Goal: Book appointment/travel/reservation

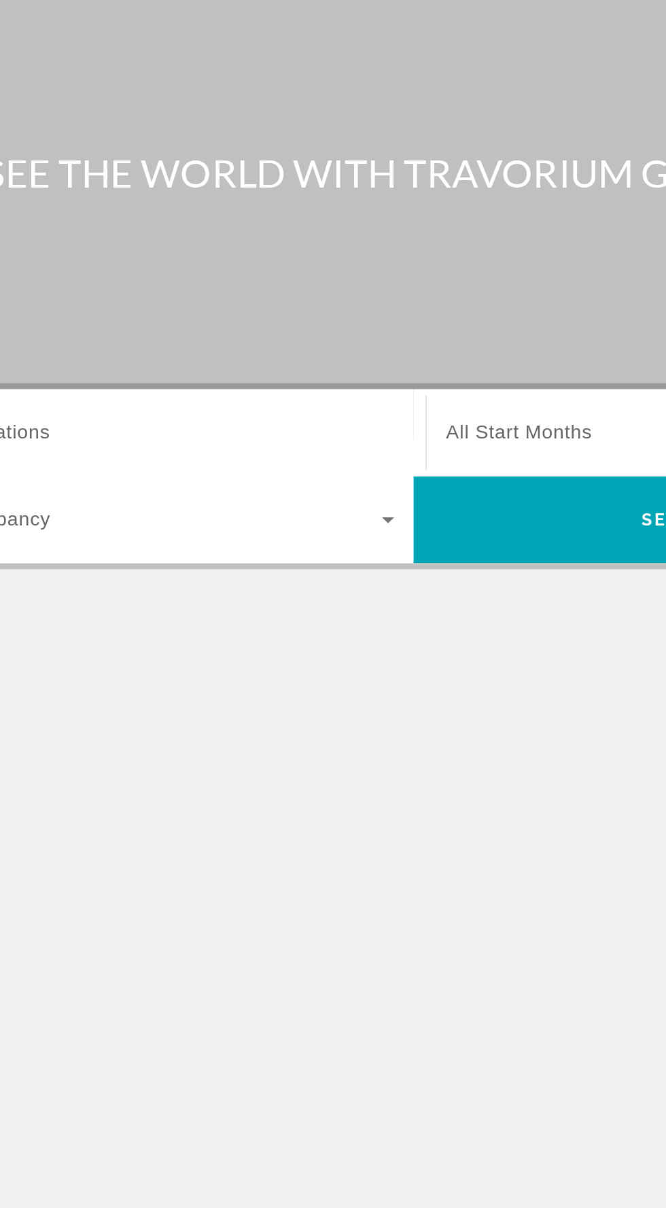
scroll to position [3, 0]
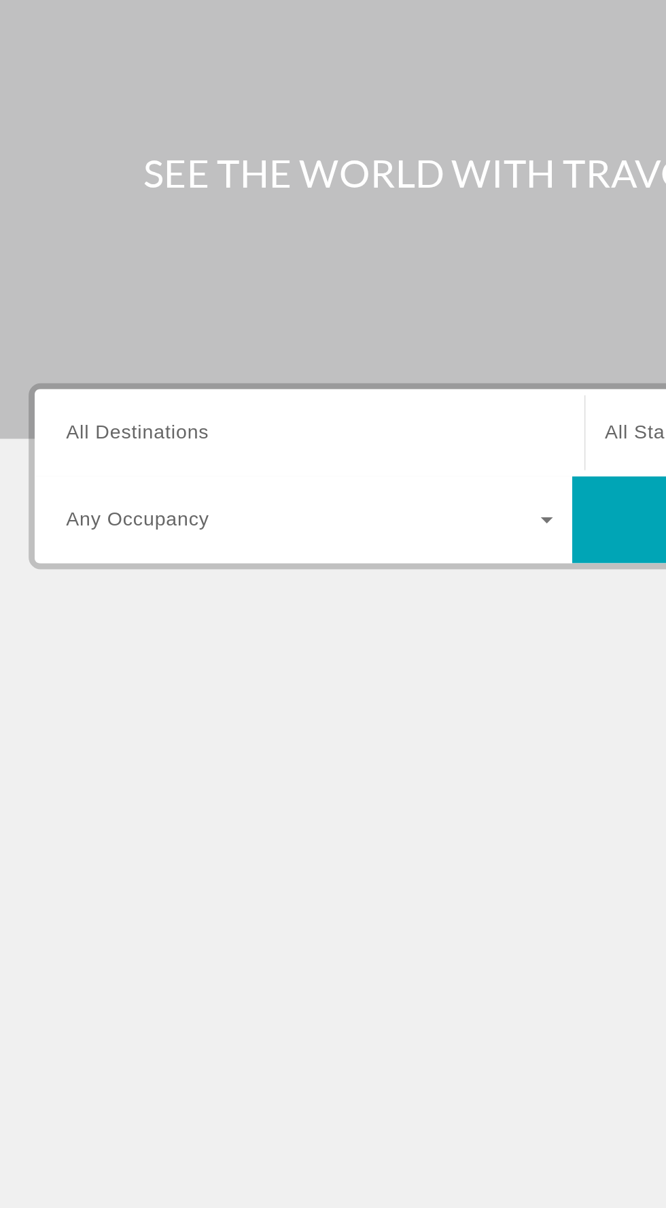
click at [154, 316] on input "Destination All Destinations" at bounding box center [185, 324] width 274 height 16
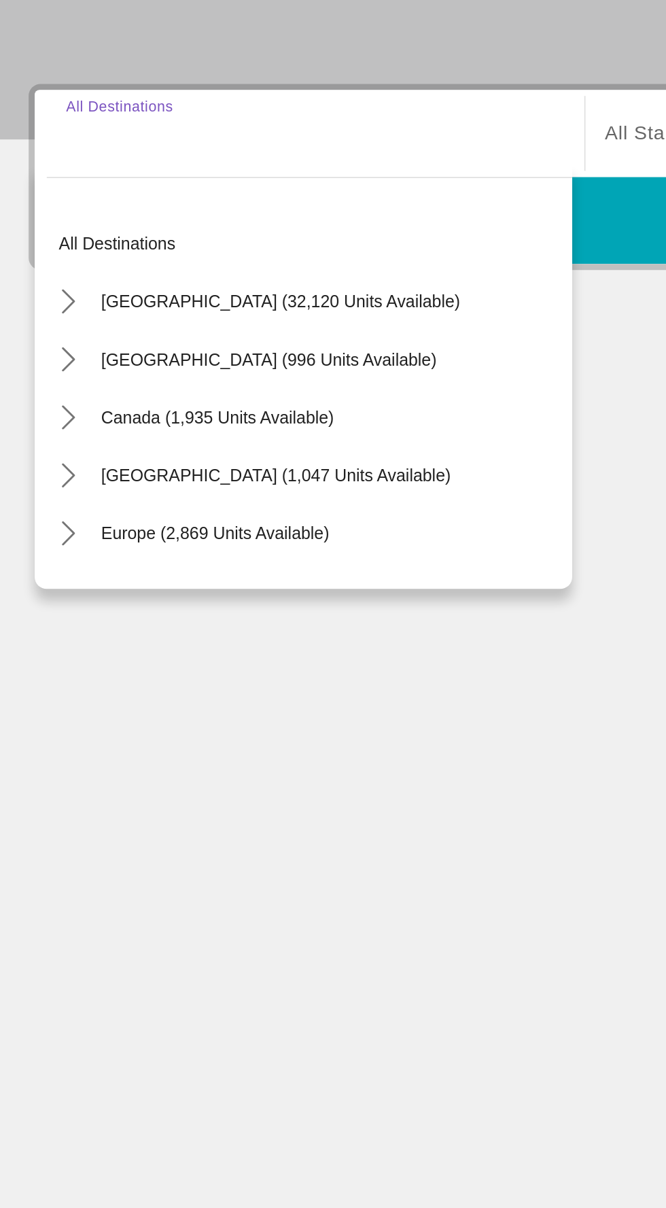
click at [49, 447] on icon "Toggle Mexico (996 units available) submenu" at bounding box center [50, 450] width 14 height 14
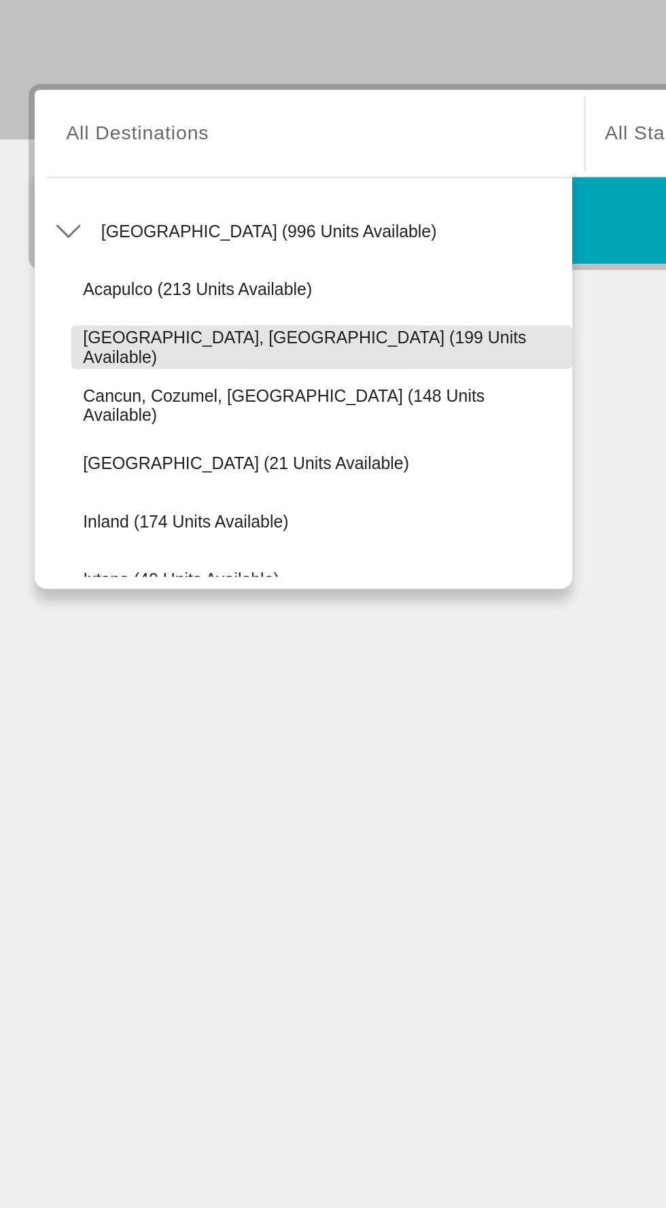
click at [220, 439] on span "[GEOGRAPHIC_DATA], [GEOGRAPHIC_DATA] (199 units available)" at bounding box center [192, 443] width 269 height 22
type input "**********"
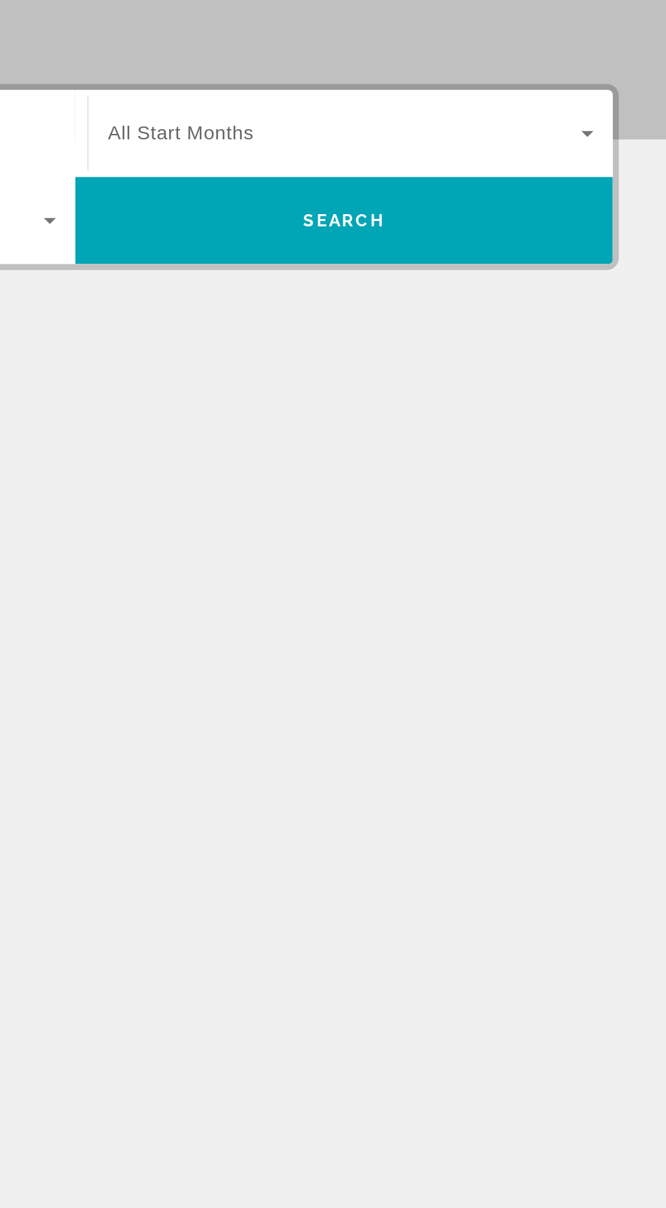
scroll to position [3, 0]
click at [596, 322] on span "Search widget" at bounding box center [485, 323] width 267 height 16
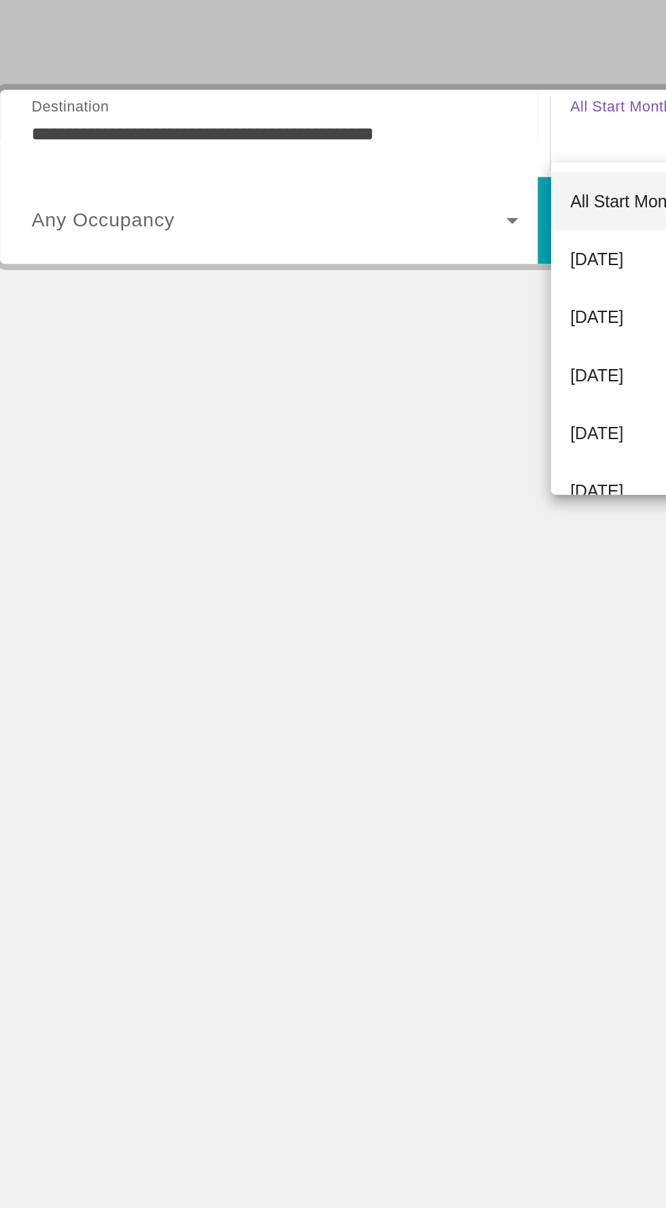
click at [213, 520] on div at bounding box center [333, 604] width 666 height 1208
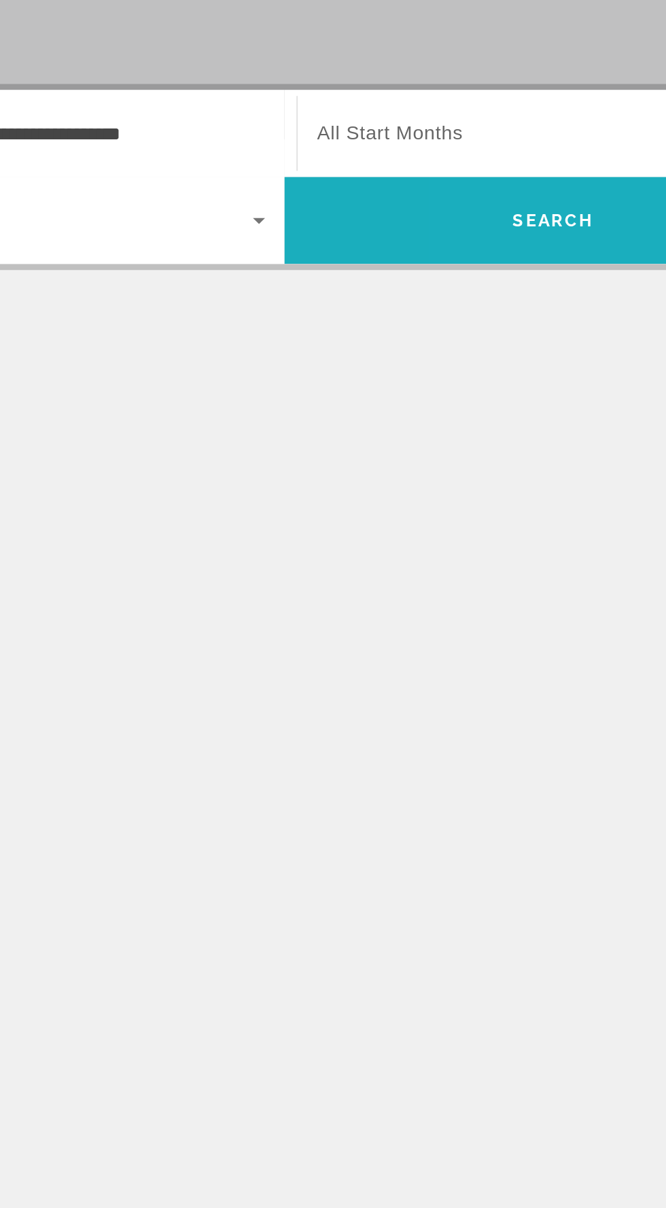
click at [478, 381] on span "Search" at bounding box center [484, 372] width 303 height 33
